Goal: Book appointment/travel/reservation

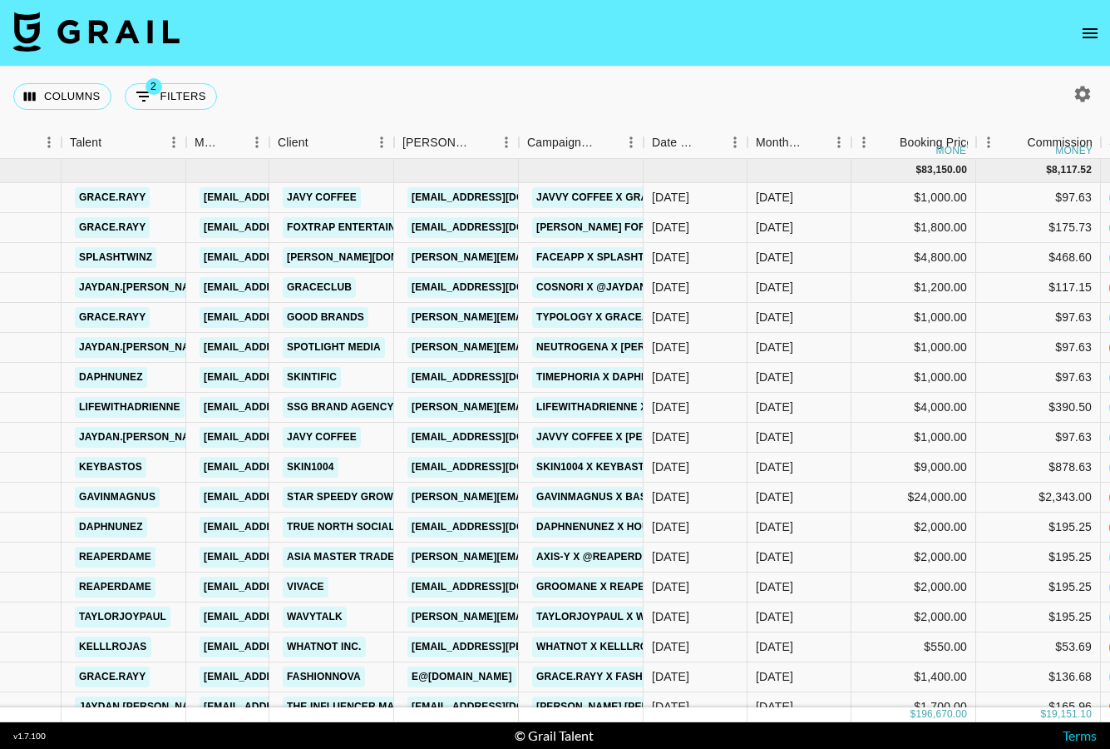
scroll to position [1, 284]
click at [1084, 84] on icon "button" at bounding box center [1083, 94] width 20 height 20
select select "[DATE]"
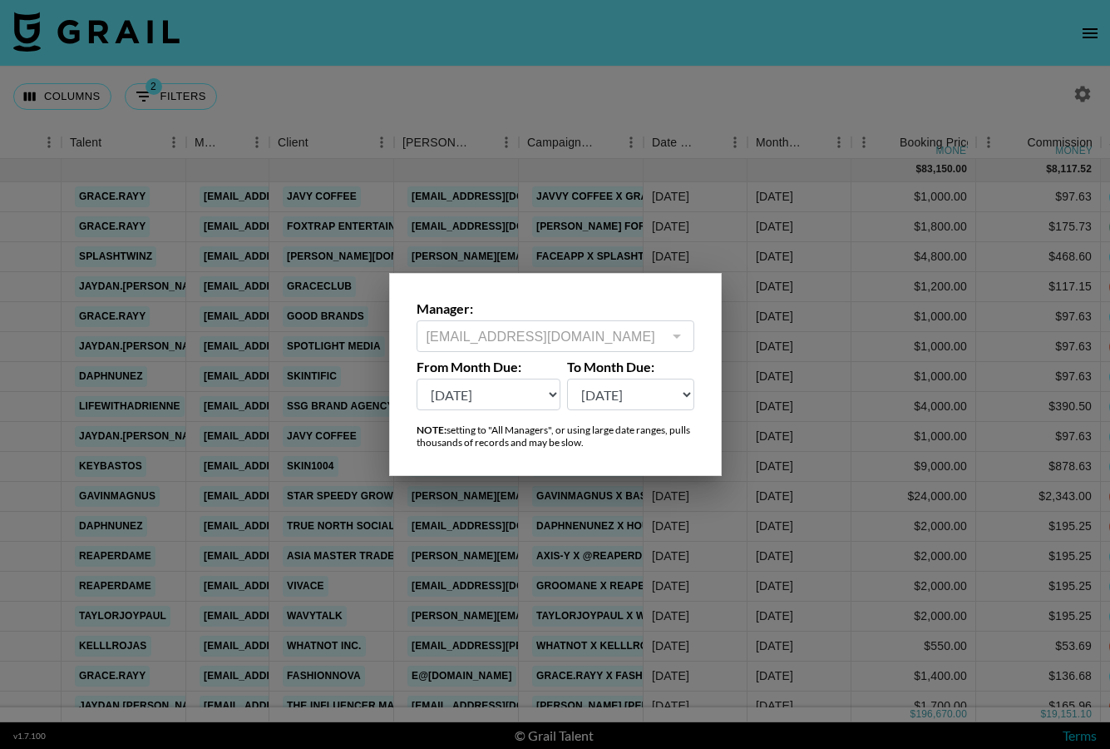
click at [845, 77] on div at bounding box center [555, 374] width 1110 height 749
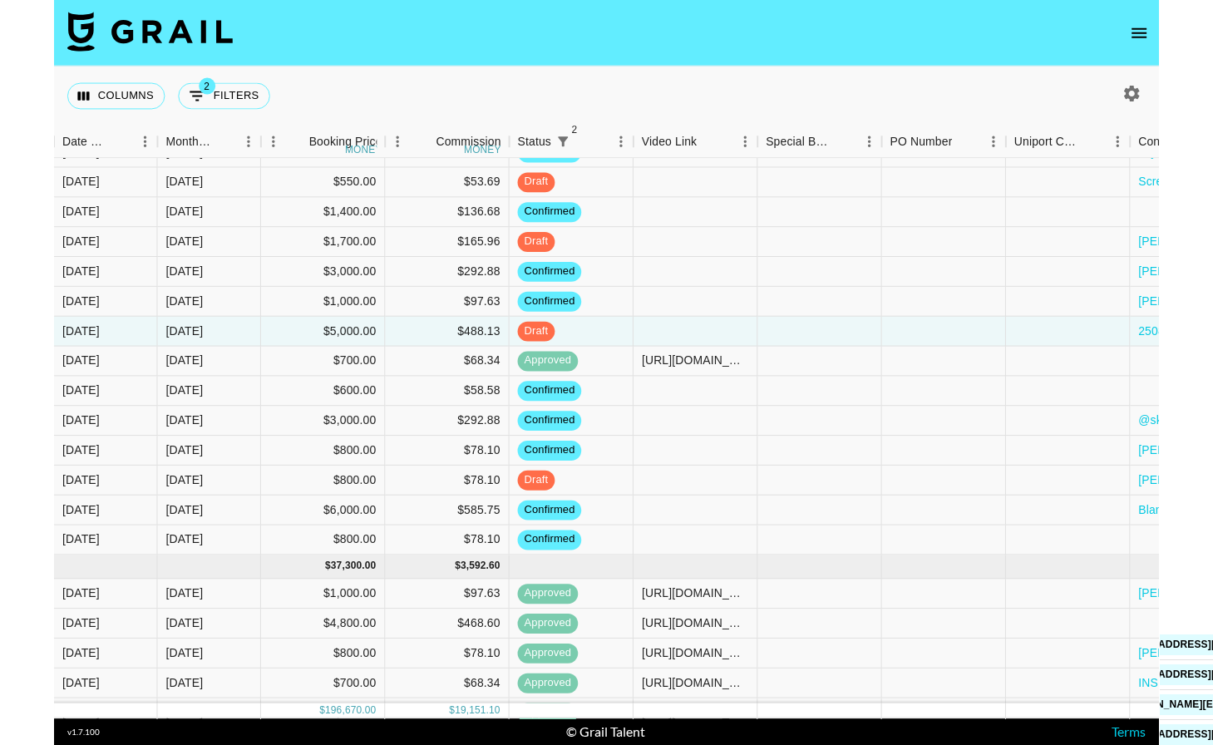
scroll to position [0, 927]
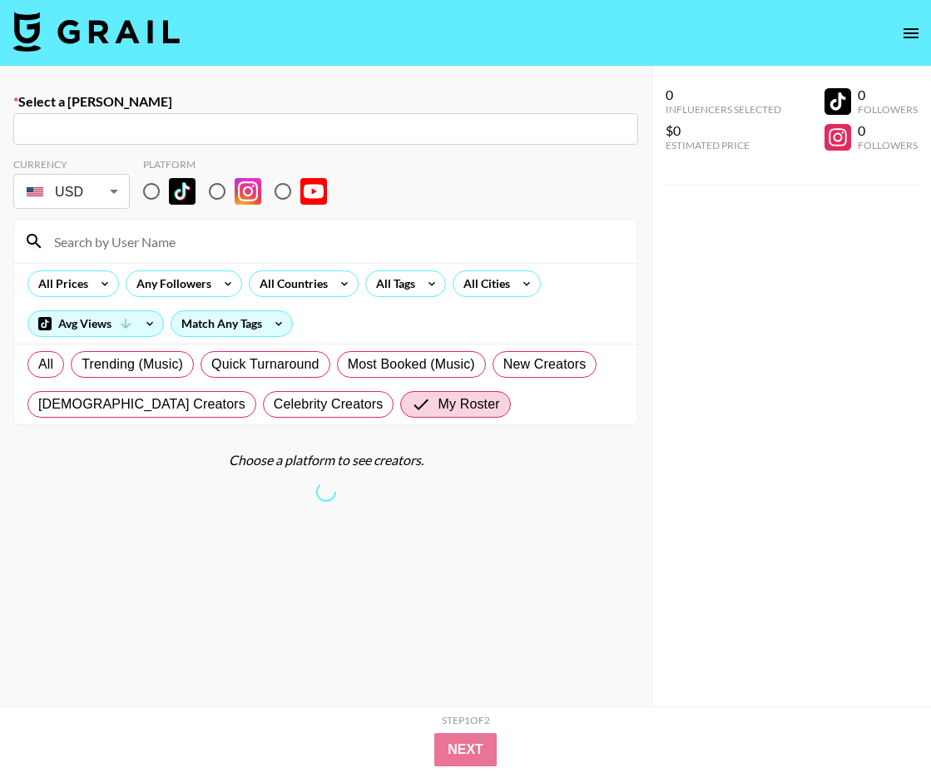
click at [75, 50] on img at bounding box center [96, 32] width 166 height 40
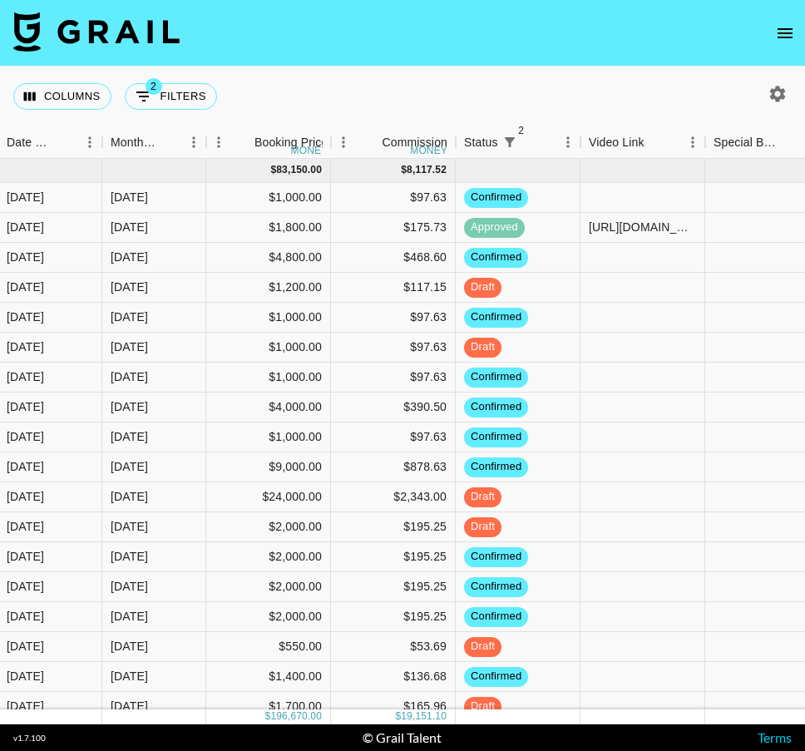
scroll to position [1, 929]
